Goal: Navigation & Orientation: Find specific page/section

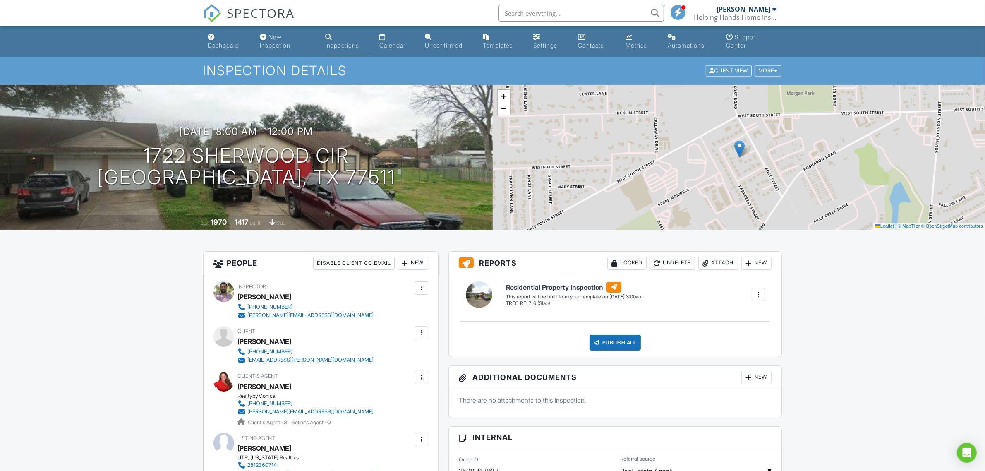
click at [224, 35] on link "Dashboard" at bounding box center [227, 42] width 45 height 24
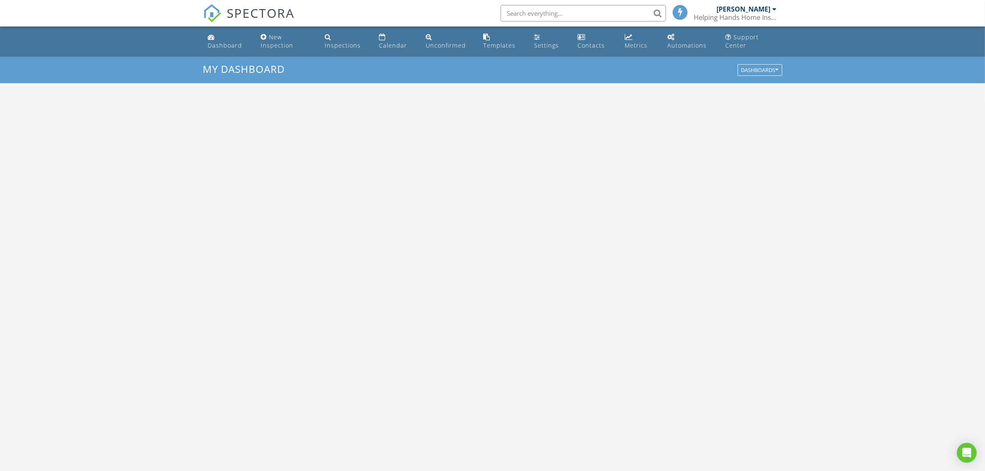
scroll to position [769, 1001]
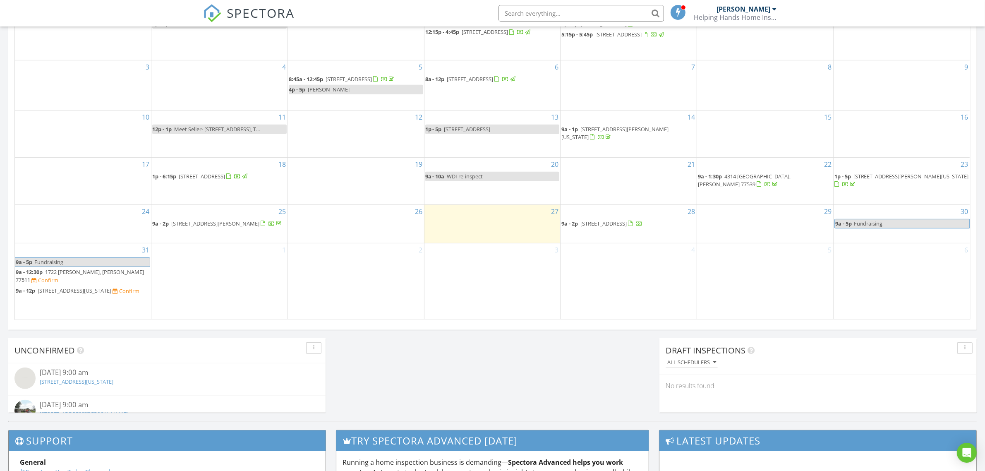
scroll to position [769, 1001]
